Goal: Task Accomplishment & Management: Complete application form

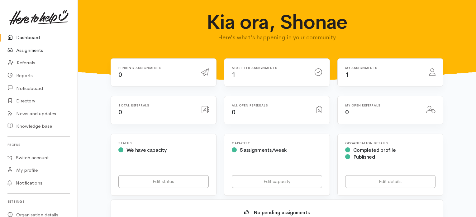
click at [39, 50] on link "Assignments" at bounding box center [39, 50] width 78 height 13
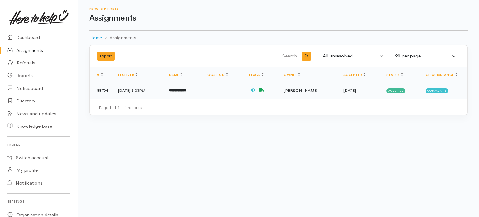
click at [244, 91] on td at bounding box center [222, 90] width 44 height 16
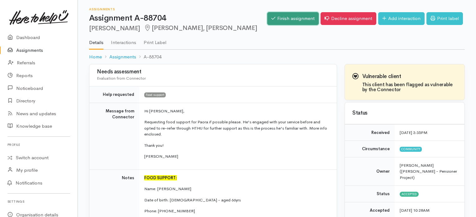
click at [285, 17] on link "Finish assignment" at bounding box center [292, 18] width 51 height 13
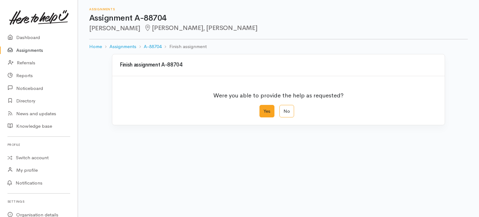
click at [267, 114] on label "Yes" at bounding box center [266, 111] width 15 height 13
click at [263, 109] on input "Yes" at bounding box center [261, 107] width 4 height 4
radio input "true"
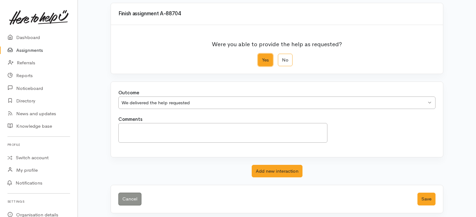
scroll to position [54, 0]
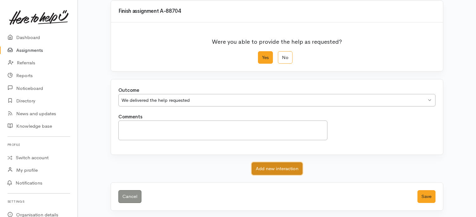
click at [273, 168] on button "Add new interaction" at bounding box center [277, 168] width 51 height 13
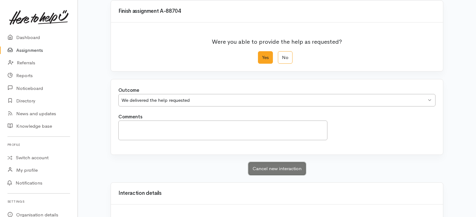
scroll to position [0, 0]
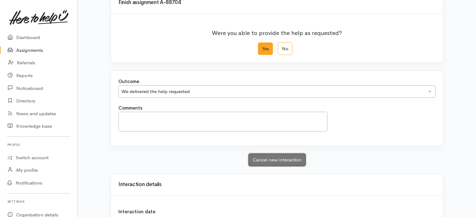
click at [272, 154] on button "Cancel new interaction" at bounding box center [277, 159] width 57 height 13
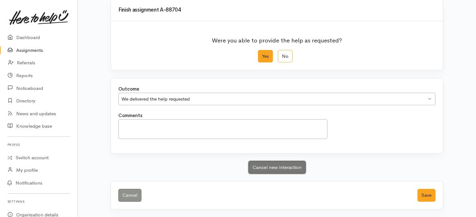
scroll to position [54, 0]
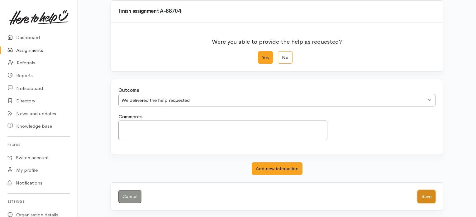
click at [432, 191] on button "Save" at bounding box center [427, 196] width 18 height 13
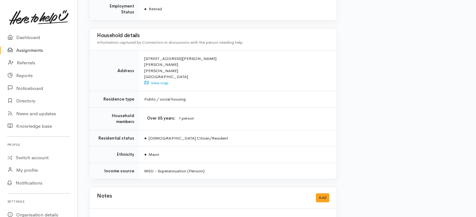
scroll to position [503, 0]
